Goal: Navigation & Orientation: Find specific page/section

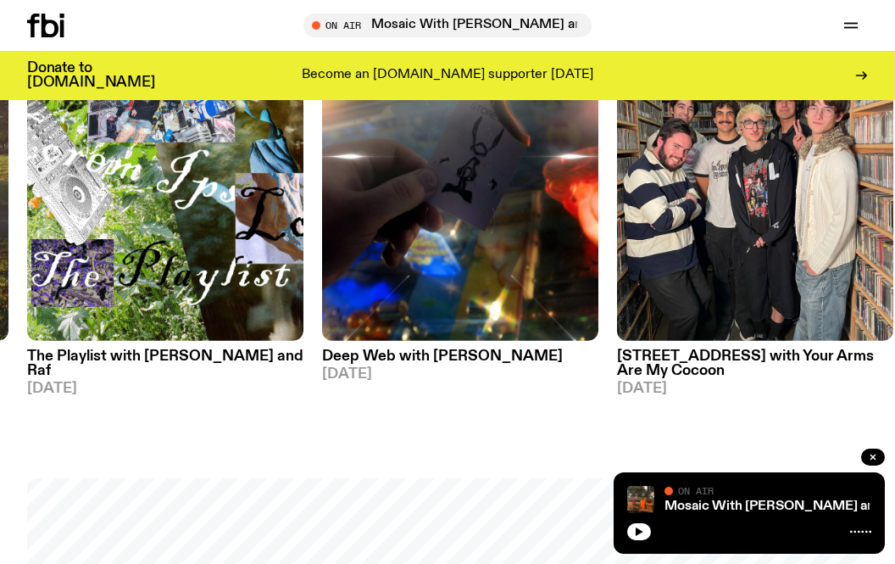
scroll to position [753, 0]
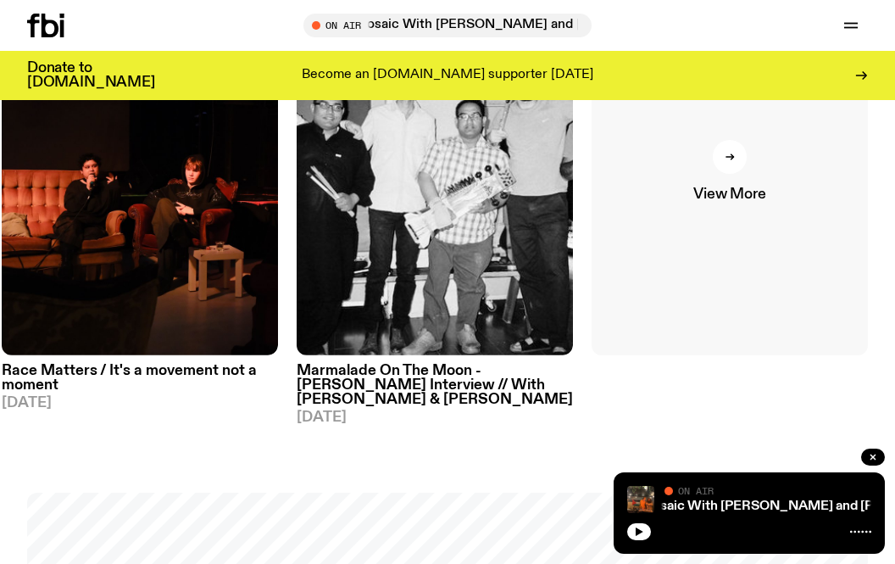
click at [740, 174] on link "View More" at bounding box center [730, 170] width 276 height 369
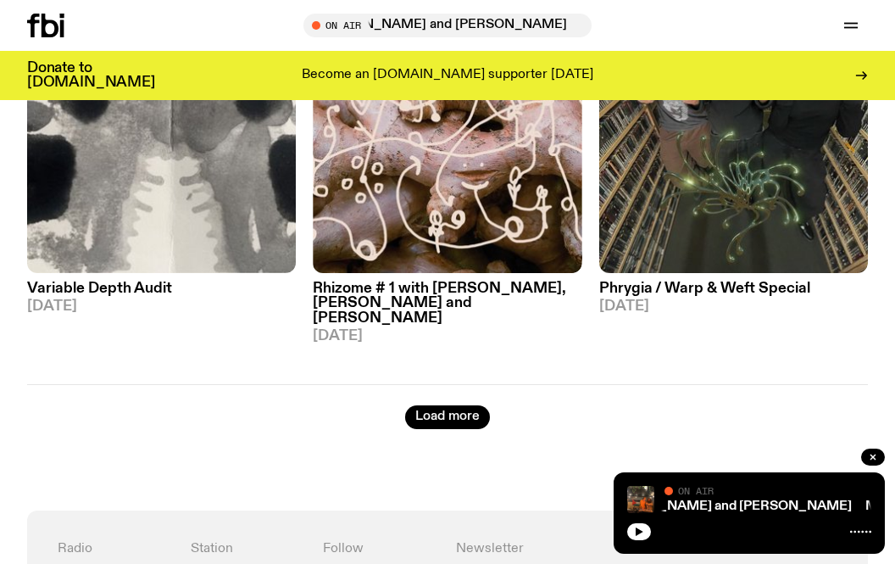
scroll to position [3570, 0]
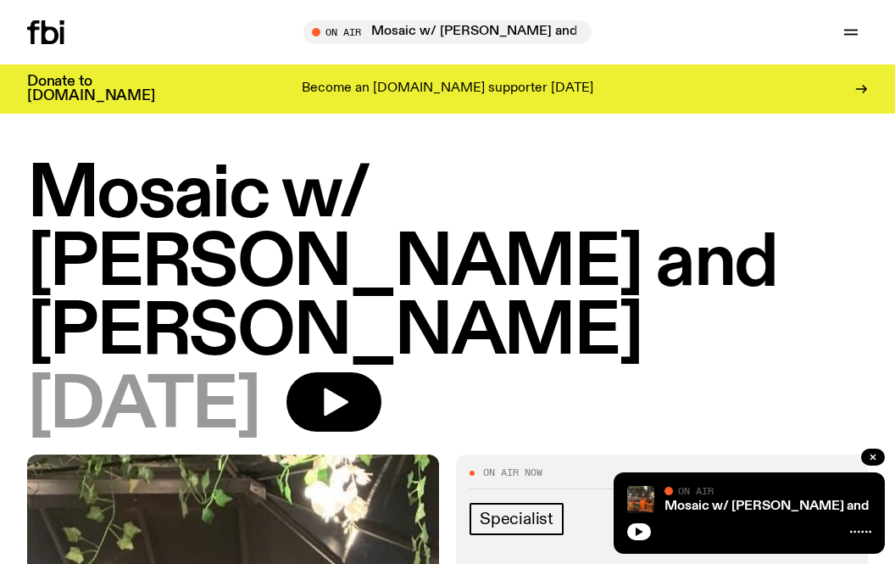
click at [60, 28] on icon at bounding box center [62, 35] width 4 height 17
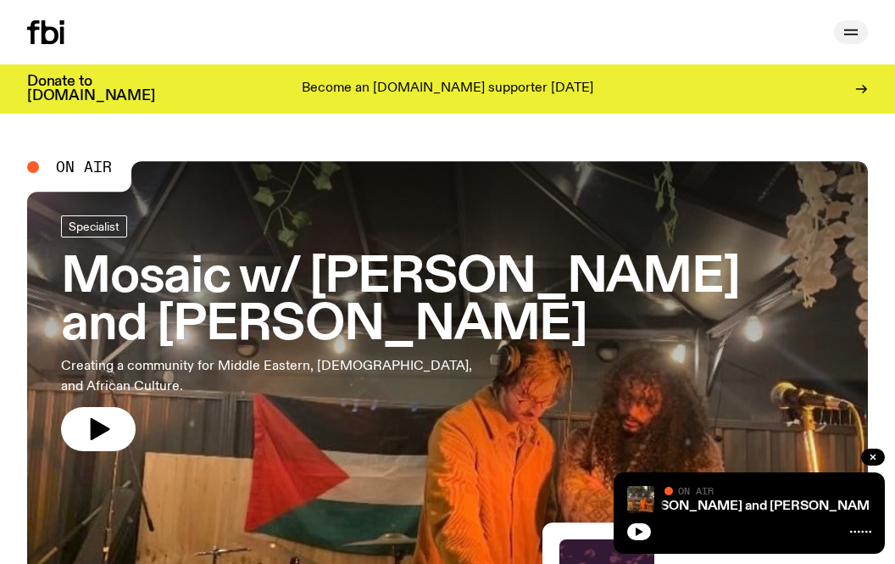
click at [857, 39] on icon "button" at bounding box center [851, 32] width 20 height 20
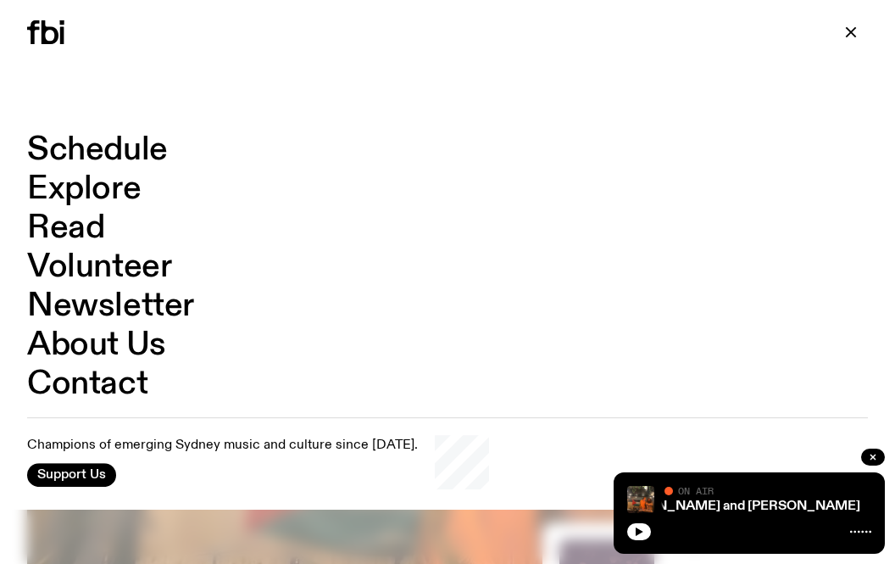
click at [108, 140] on link "Schedule" at bounding box center [97, 150] width 141 height 32
